Goal: Information Seeking & Learning: Learn about a topic

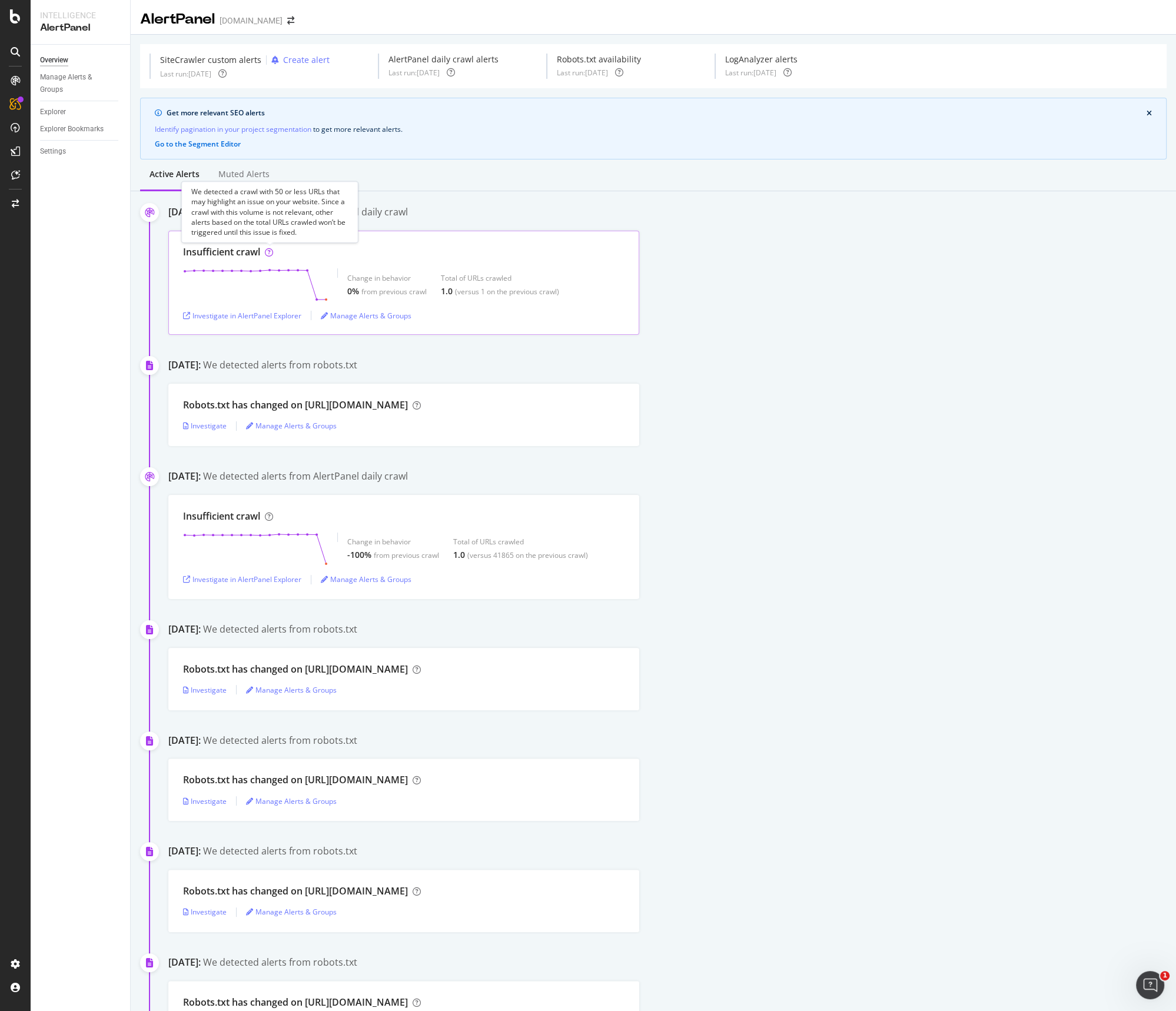
click at [266, 250] on icon at bounding box center [269, 252] width 8 height 8
click at [278, 315] on div "Investigate in AlertPanel Explorer" at bounding box center [243, 315] width 119 height 10
click at [701, 524] on div "Insufficient crawl Change in behavior -100% from previous crawl Total of URLs c…" at bounding box center [672, 547] width 1007 height 104
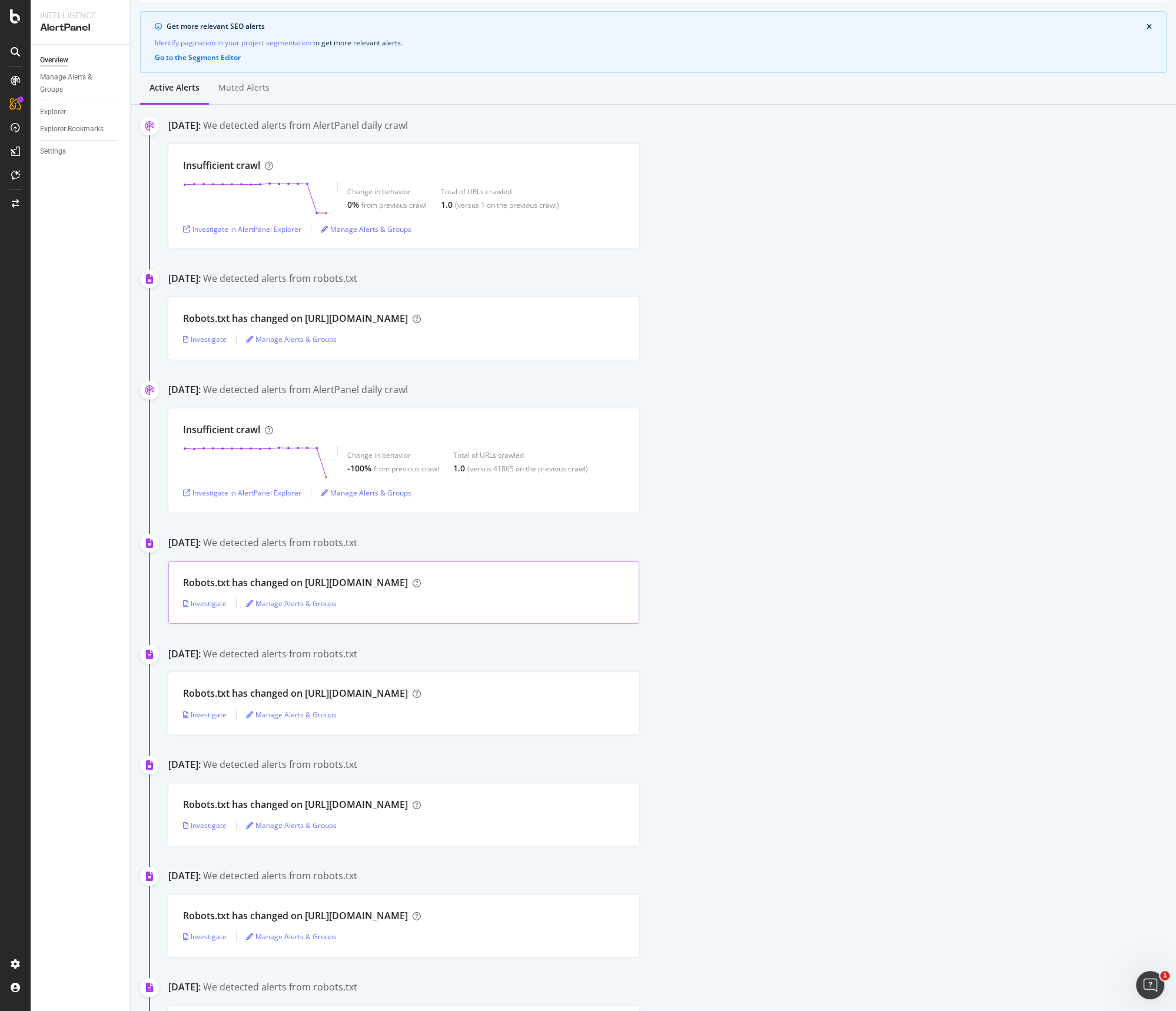
scroll to position [77, 0]
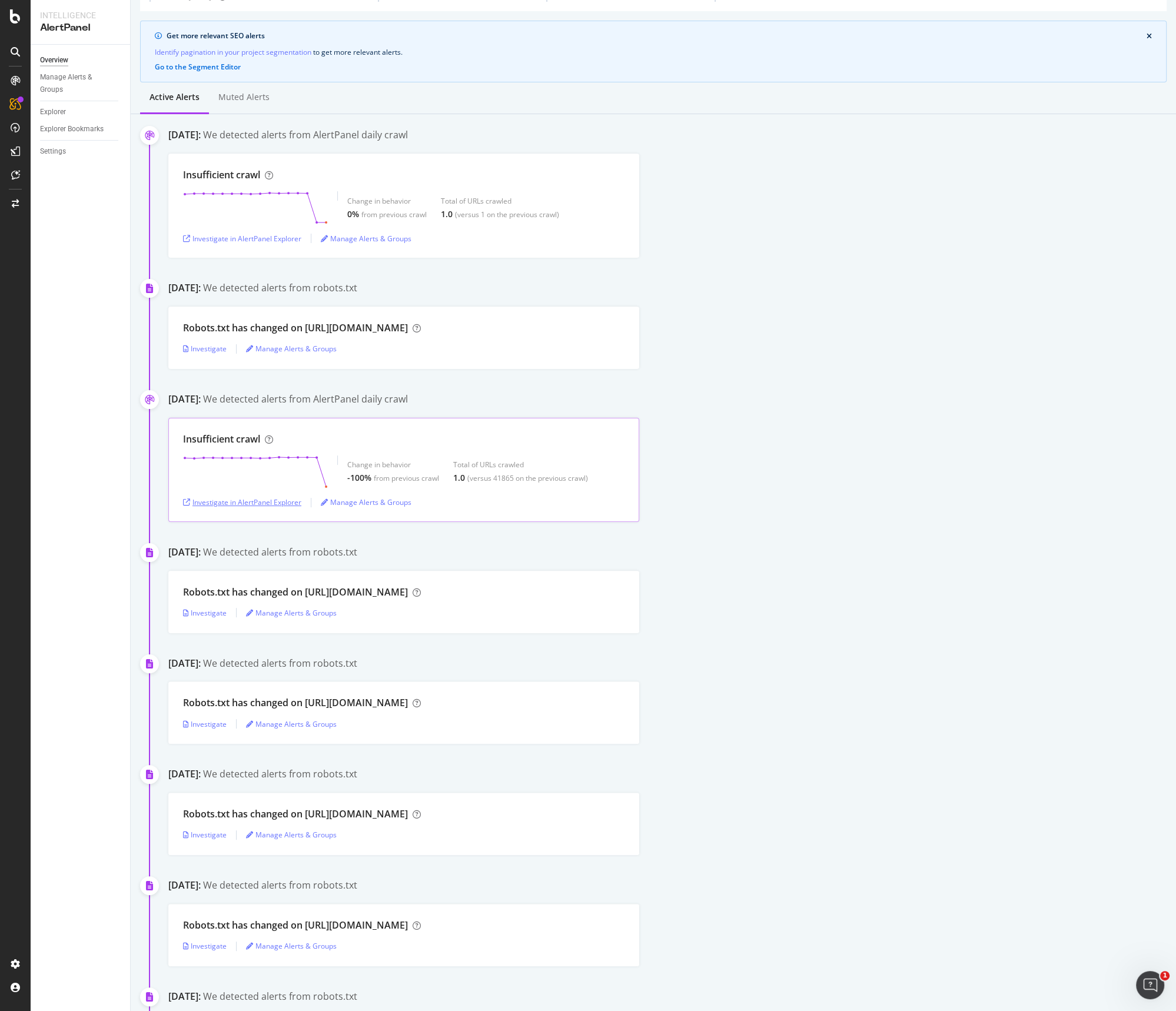
click at [254, 502] on div "Investigate in AlertPanel Explorer" at bounding box center [243, 502] width 119 height 10
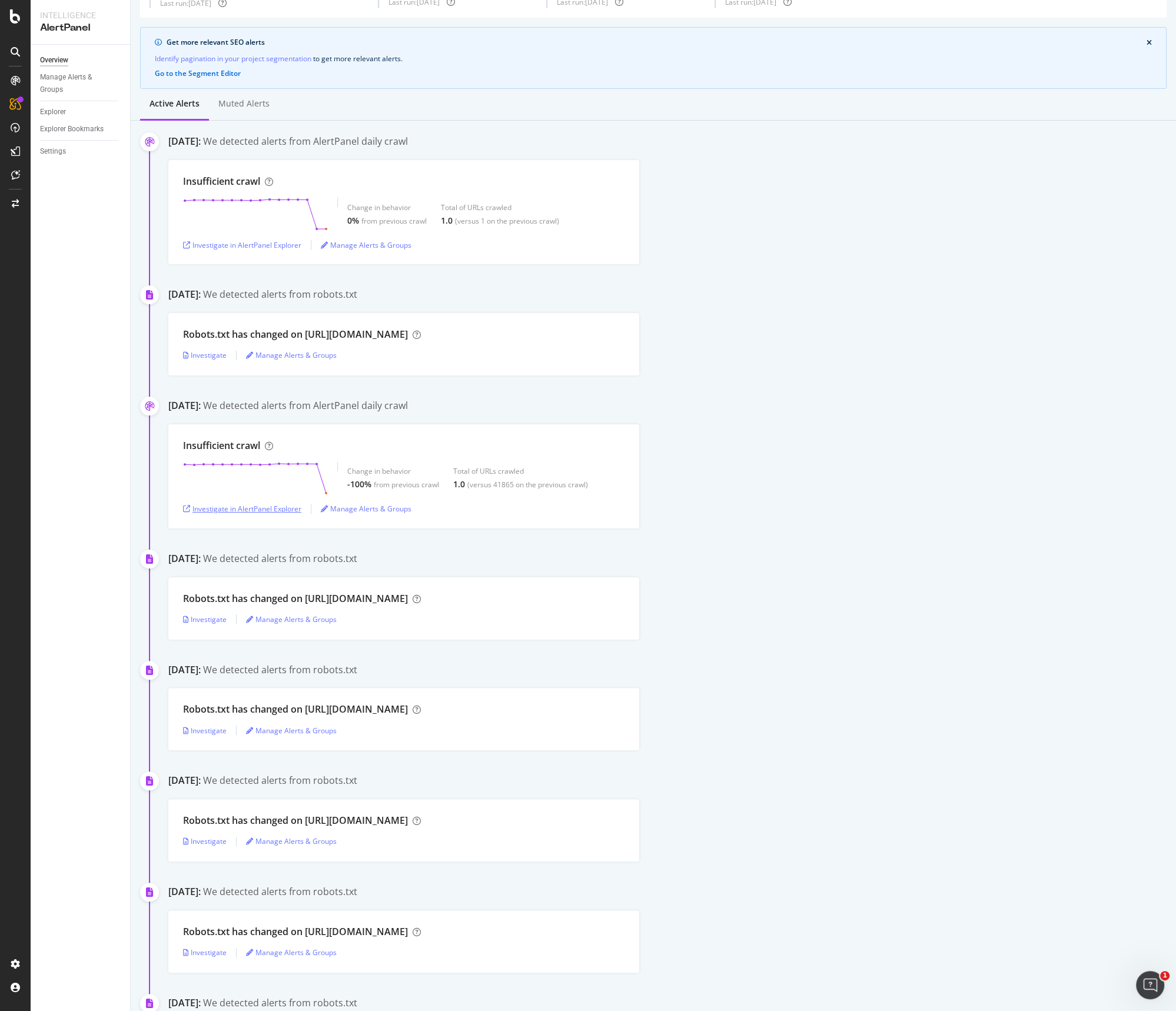
scroll to position [69, 0]
